Goal: Task Accomplishment & Management: Manage account settings

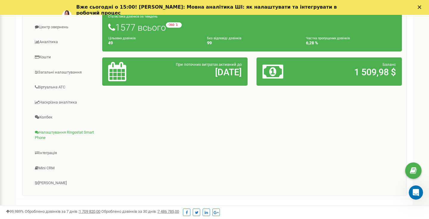
scroll to position [109, 0]
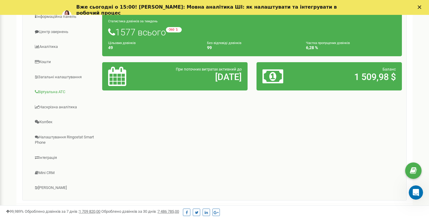
click at [55, 89] on link "Віртуальна АТС" at bounding box center [64, 92] width 75 height 15
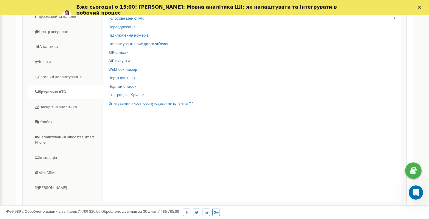
click at [123, 60] on link "SIP акаунти" at bounding box center [119, 61] width 21 height 6
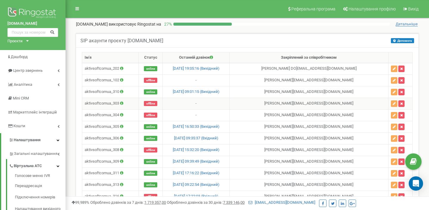
scroll to position [207, 0]
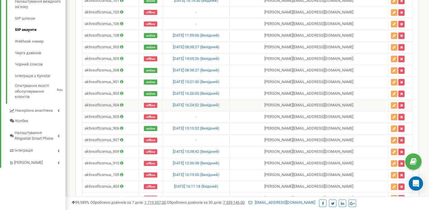
click at [288, 106] on td "[PERSON_NAME] [EMAIL_ADDRESS][DOMAIN_NAME]" at bounding box center [309, 106] width 159 height 12
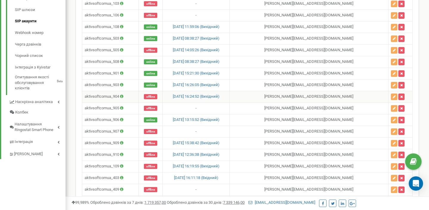
scroll to position [219, 0]
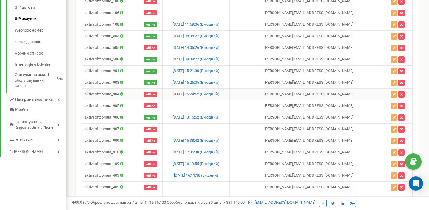
drag, startPoint x: 284, startPoint y: 94, endPoint x: 344, endPoint y: 95, distance: 59.6
click at [343, 95] on td "[PERSON_NAME] [EMAIL_ADDRESS][DOMAIN_NAME]" at bounding box center [309, 95] width 159 height 12
drag, startPoint x: 290, startPoint y: 94, endPoint x: 347, endPoint y: 96, distance: 57.6
click at [347, 96] on td "[PERSON_NAME] [EMAIL_ADDRESS][DOMAIN_NAME]" at bounding box center [309, 95] width 159 height 12
drag, startPoint x: 85, startPoint y: 94, endPoint x: 127, endPoint y: 94, distance: 41.7
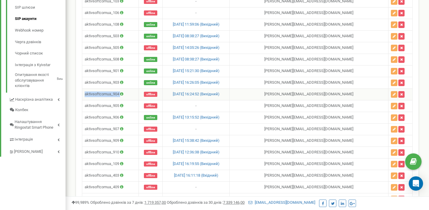
click at [127, 94] on td "aktivsoftcomua_904" at bounding box center [110, 95] width 57 height 12
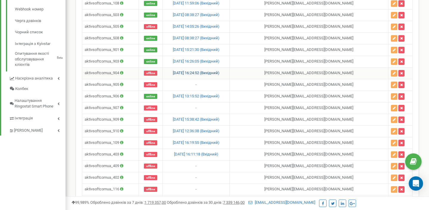
scroll to position [240, 0]
